Goal: Ask a question

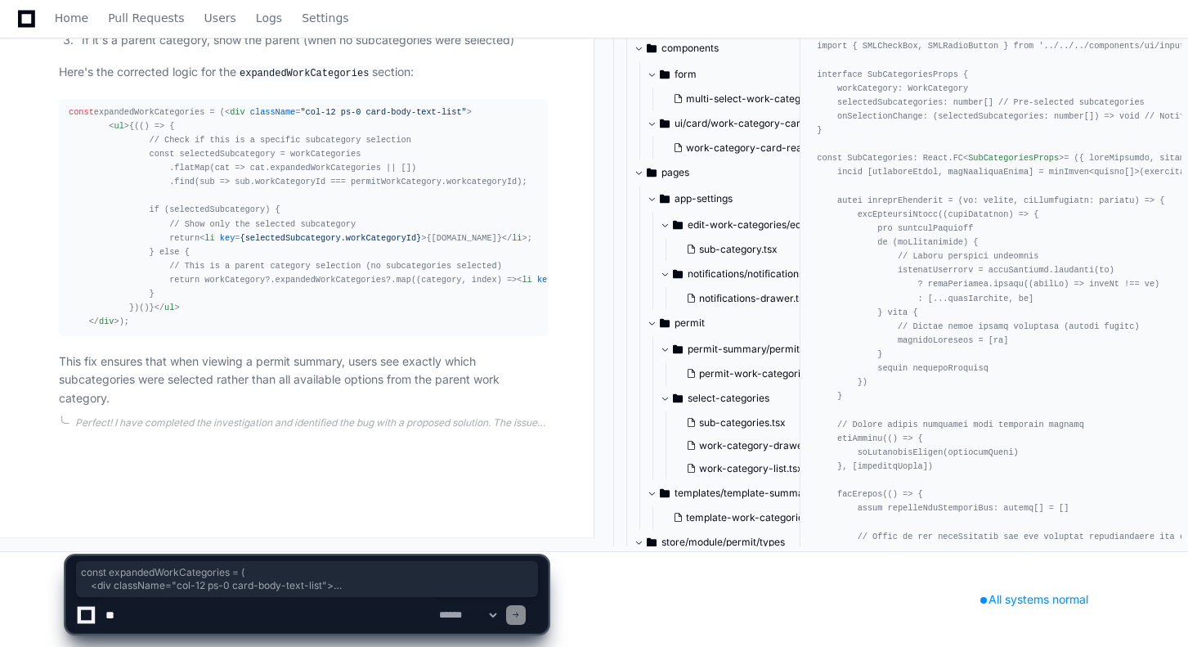
scroll to position [1726, 0]
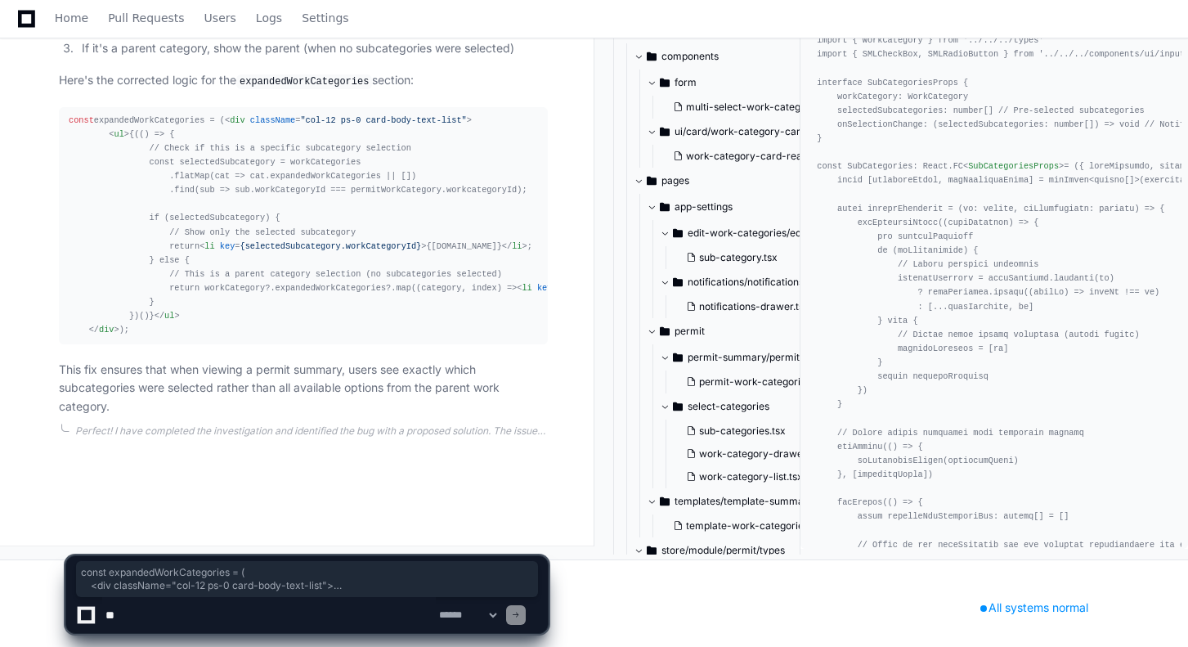
click at [185, 213] on div "const expandedWorkCategories = ( < div className = "col-12 ps-0 card-body-text-…" at bounding box center [303, 226] width 469 height 224
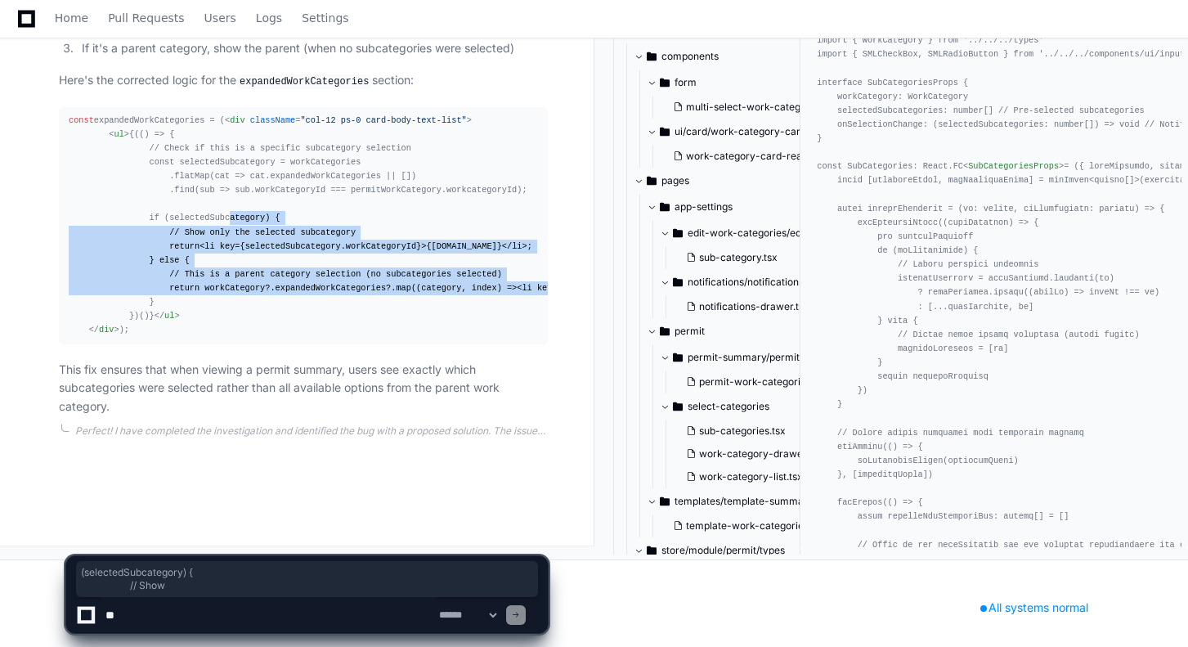
drag, startPoint x: 157, startPoint y: 260, endPoint x: 278, endPoint y: 397, distance: 182.5
click at [278, 338] on div "const expandedWorkCategories = ( < div className = "col-12 ps-0 card-body-text-…" at bounding box center [303, 226] width 469 height 224
drag, startPoint x: 278, startPoint y: 397, endPoint x: 204, endPoint y: 284, distance: 135.2
click at [204, 251] on span "li" at bounding box center [209, 246] width 10 height 10
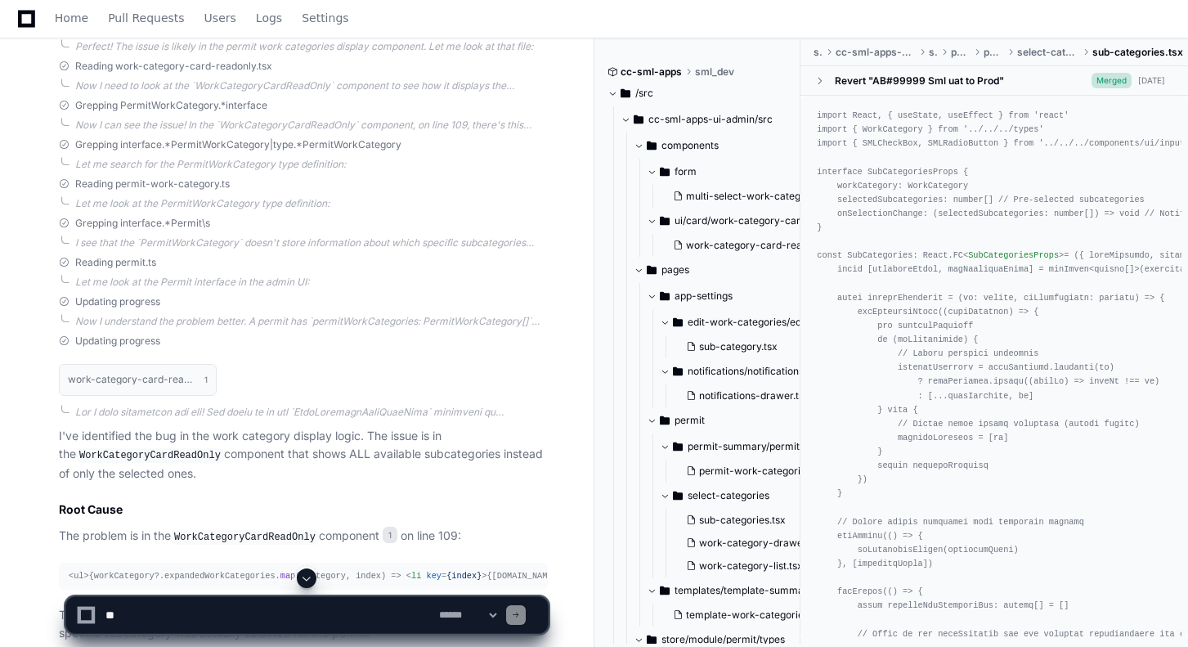
scroll to position [769, 0]
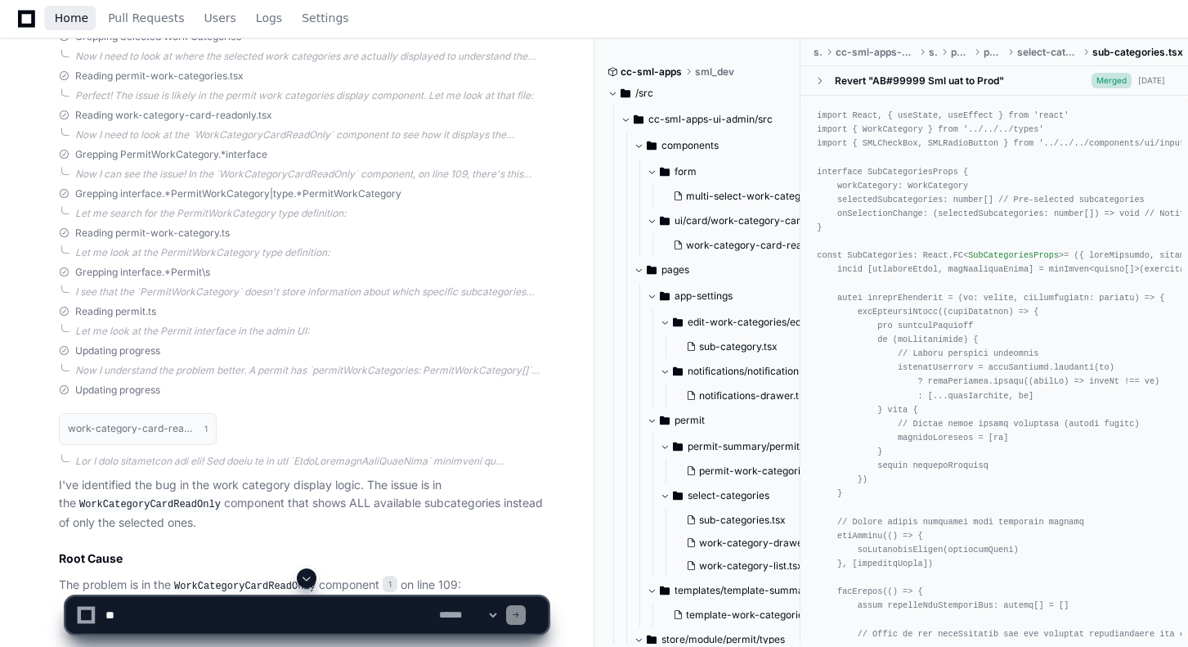
click at [73, 17] on span "Home" at bounding box center [72, 18] width 34 height 10
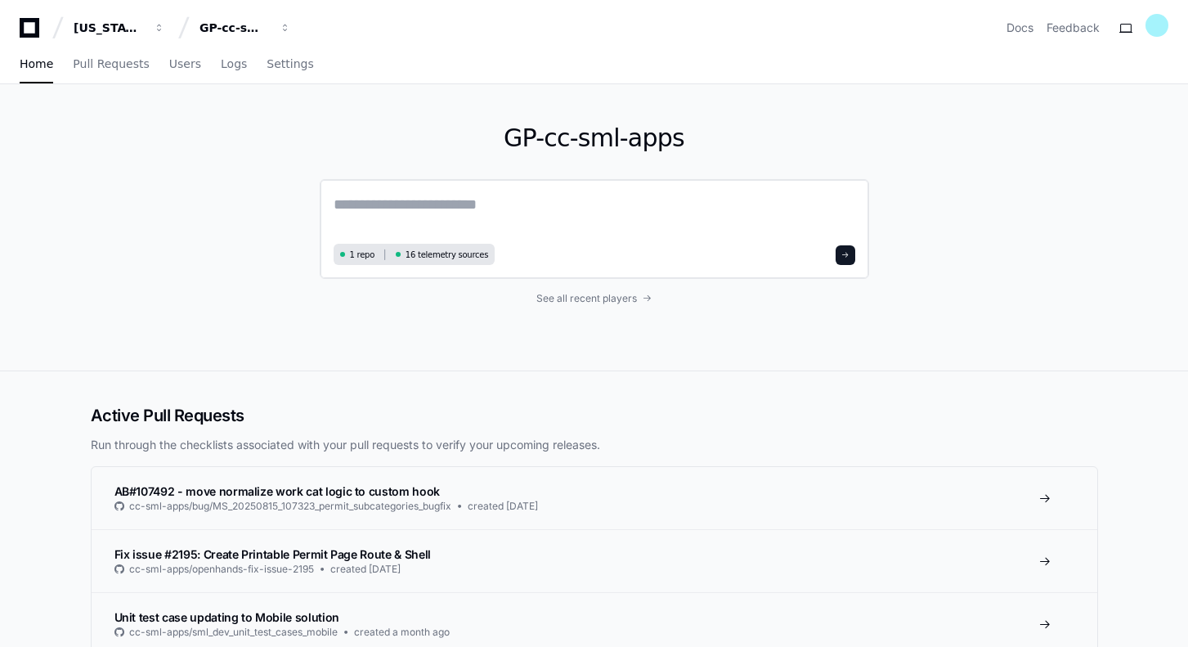
click at [466, 204] on textarea at bounding box center [595, 216] width 522 height 46
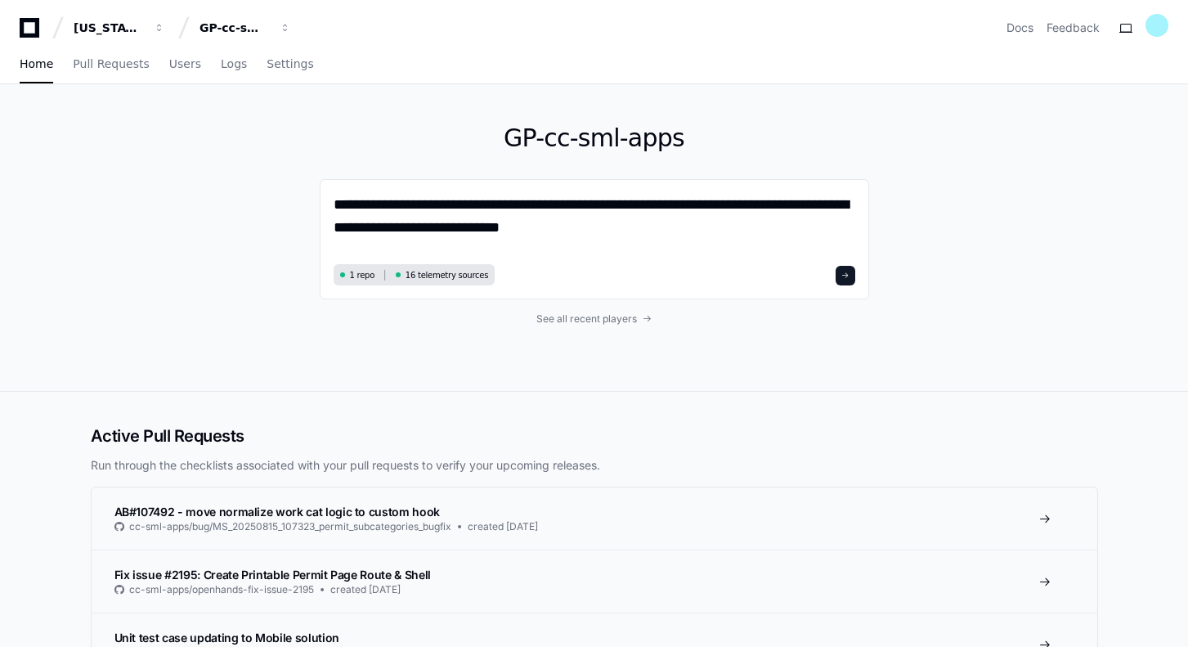
type textarea "**********"
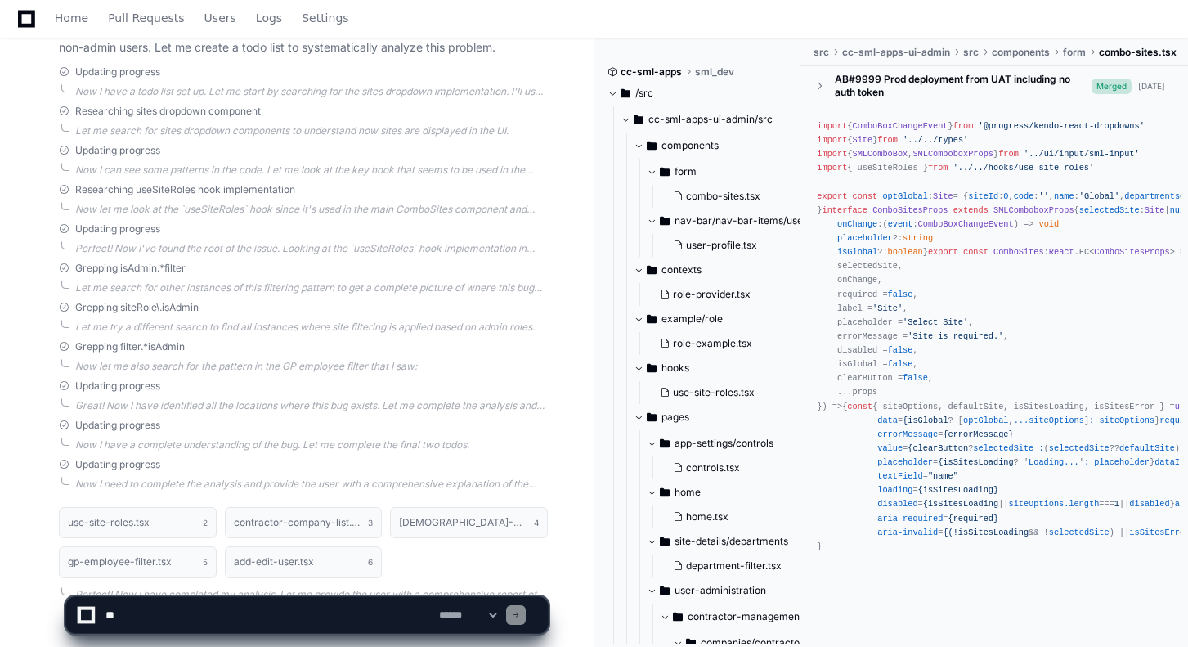
scroll to position [475, 0]
